Goal: Information Seeking & Learning: Learn about a topic

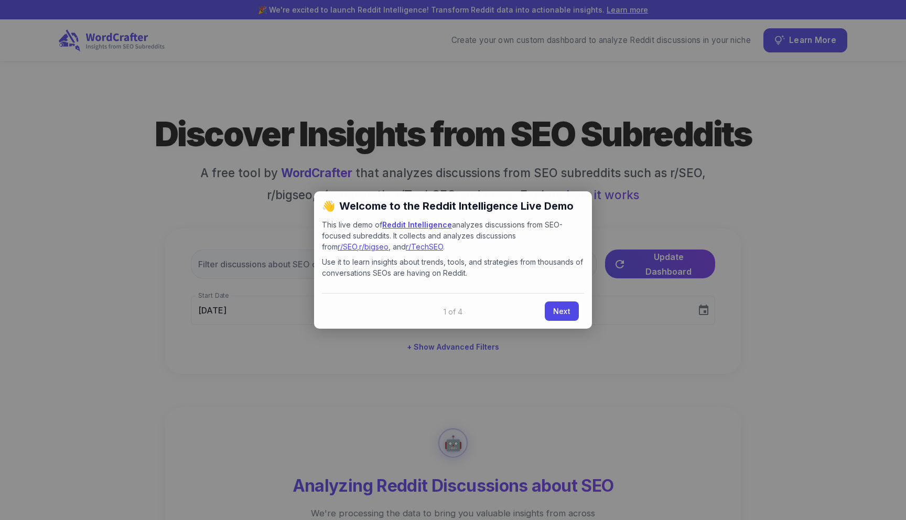
click at [559, 300] on div "Back Next" at bounding box center [453, 311] width 262 height 36
click at [561, 310] on link "Next" at bounding box center [562, 309] width 34 height 19
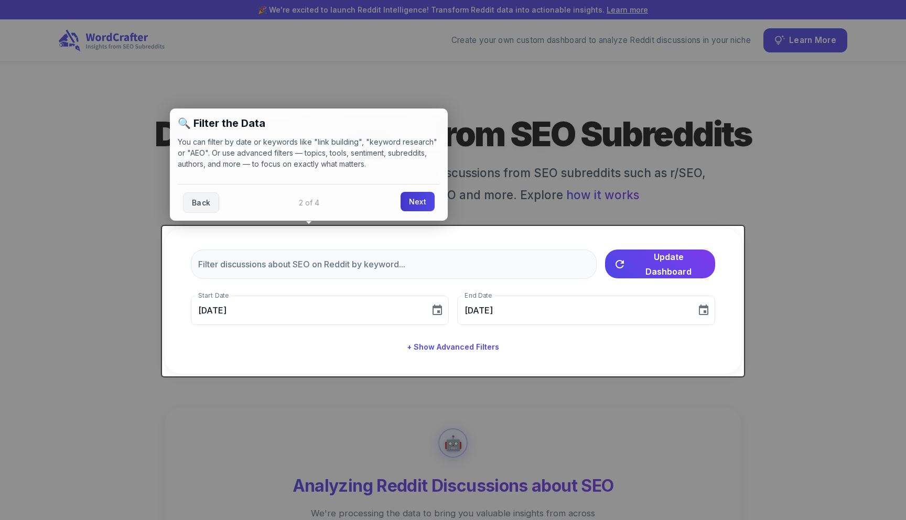
click at [415, 193] on link "Next" at bounding box center [418, 201] width 34 height 19
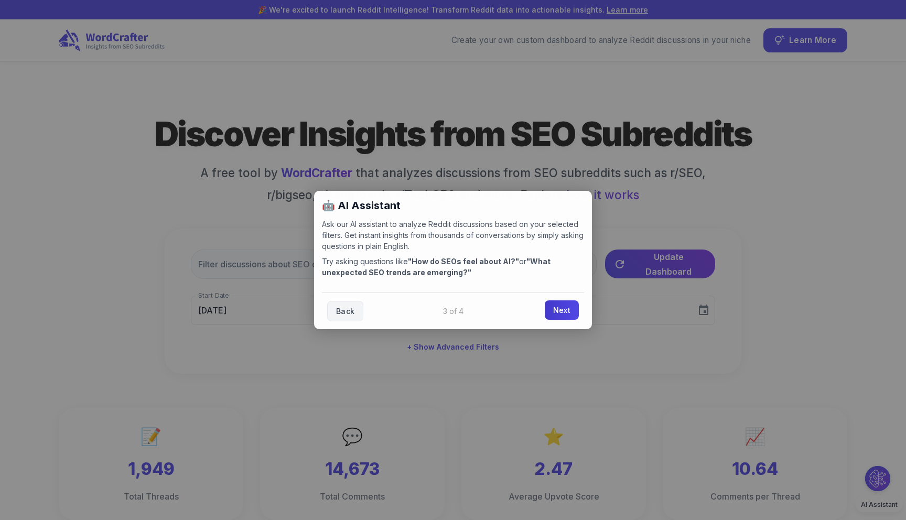
click at [562, 314] on link "Next" at bounding box center [562, 309] width 34 height 19
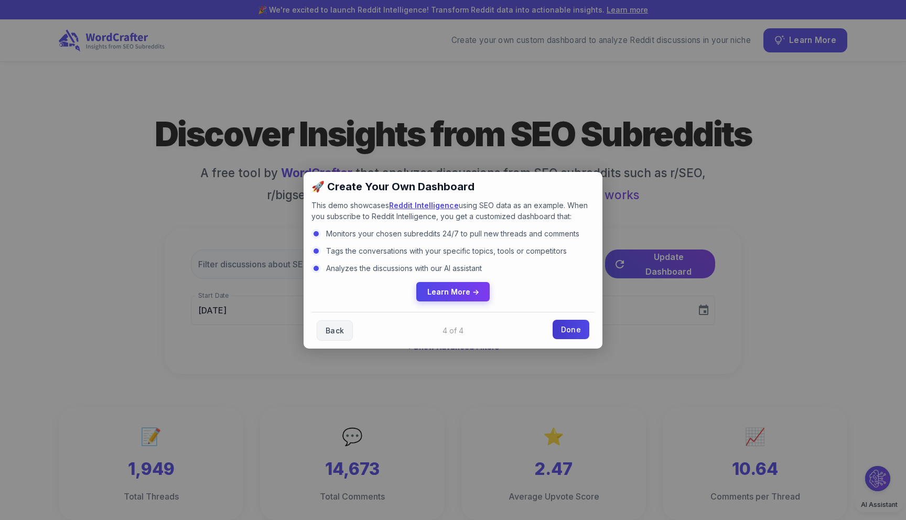
click at [570, 329] on link "Done" at bounding box center [571, 329] width 37 height 19
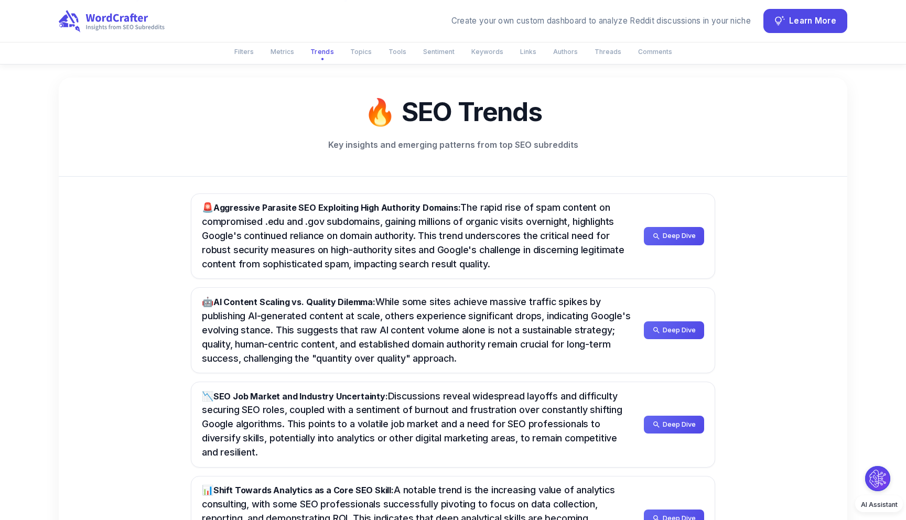
scroll to position [530, 0]
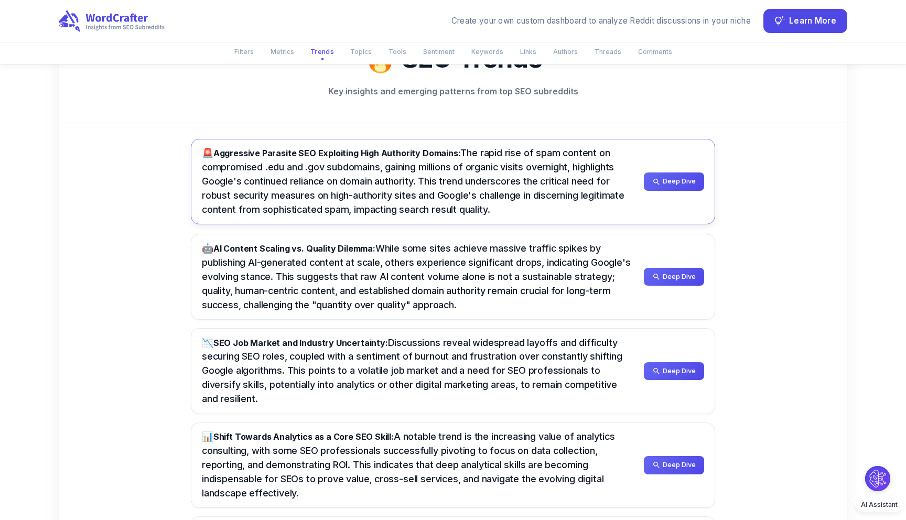
click at [476, 185] on span "🚨 Aggressive Parasite SEO Exploiting High Authority Domains: The rapid rise of …" at bounding box center [413, 181] width 423 height 68
click at [686, 186] on span "Deep Dive" at bounding box center [679, 181] width 33 height 12
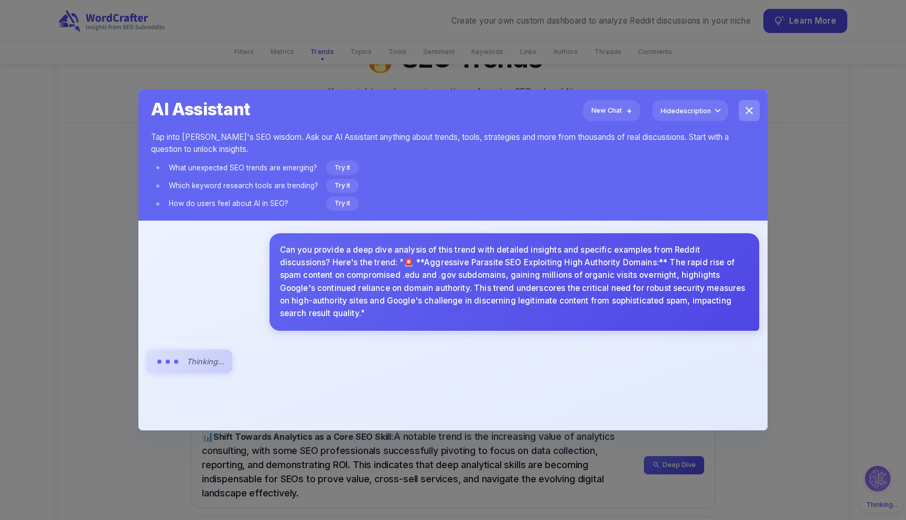
click at [745, 115] on icon "close" at bounding box center [749, 110] width 13 height 13
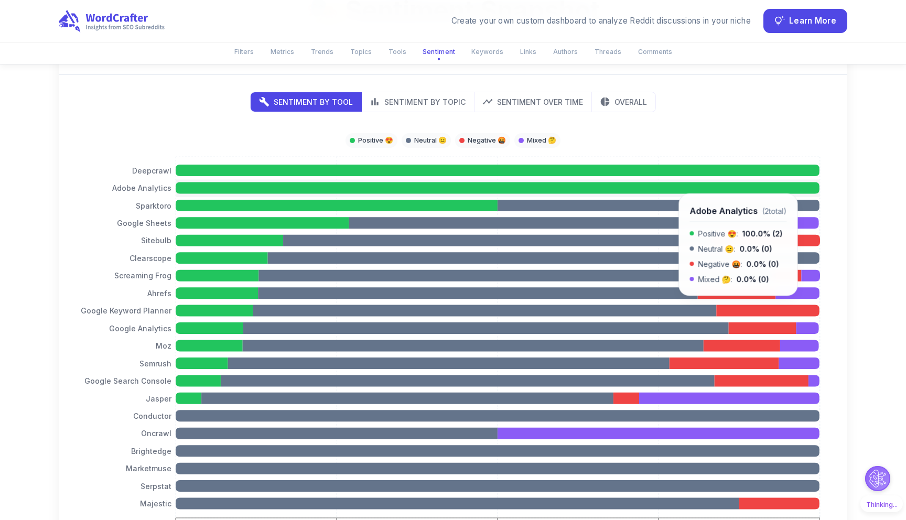
scroll to position [2319, 0]
